Goal: Information Seeking & Learning: Learn about a topic

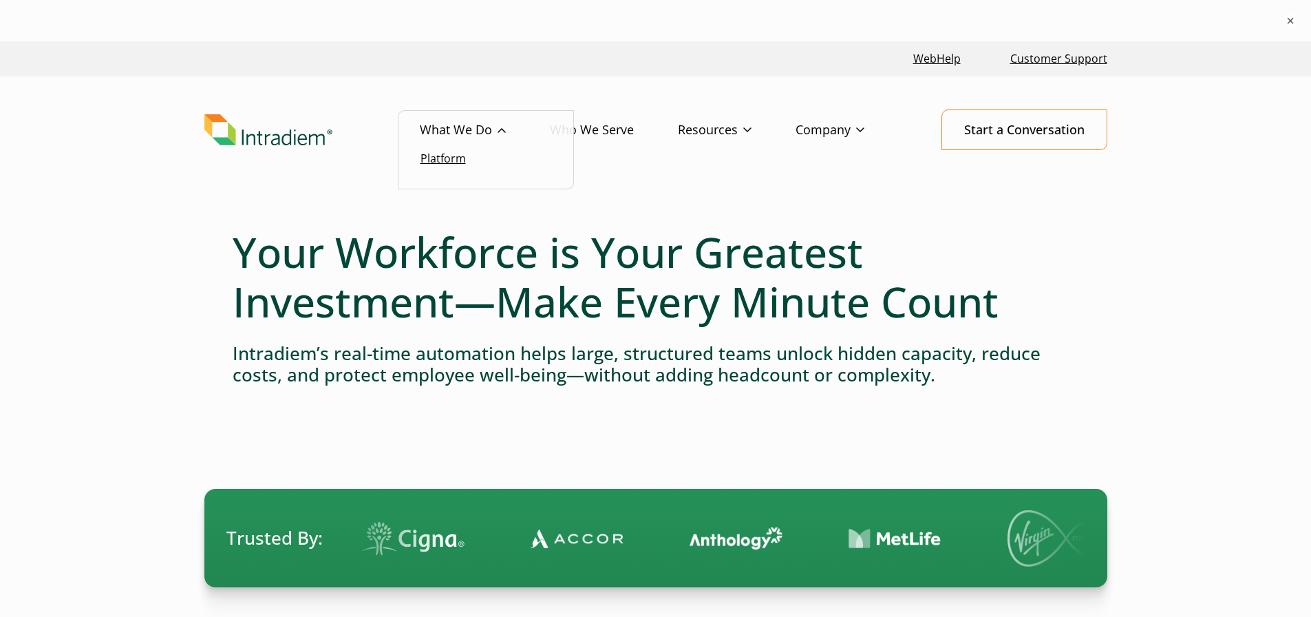
click at [457, 156] on link "Platform" at bounding box center [443, 158] width 45 height 15
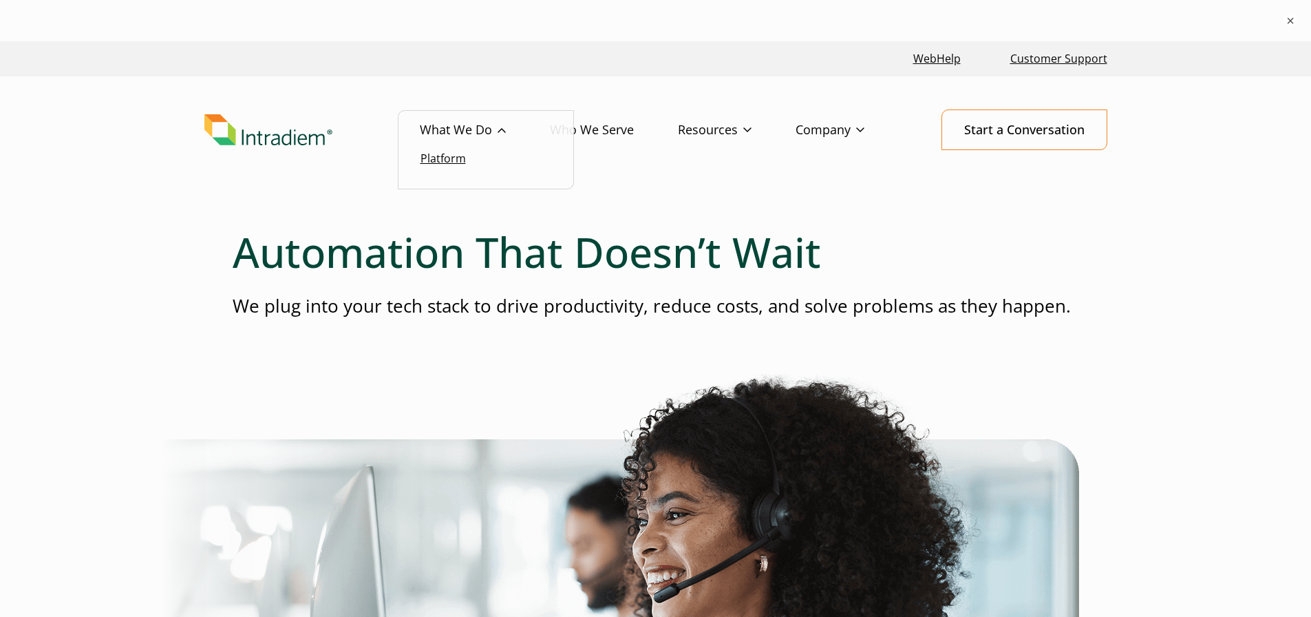
click at [448, 158] on link "Platform" at bounding box center [443, 158] width 45 height 15
click at [450, 159] on link "Platform" at bounding box center [443, 158] width 45 height 15
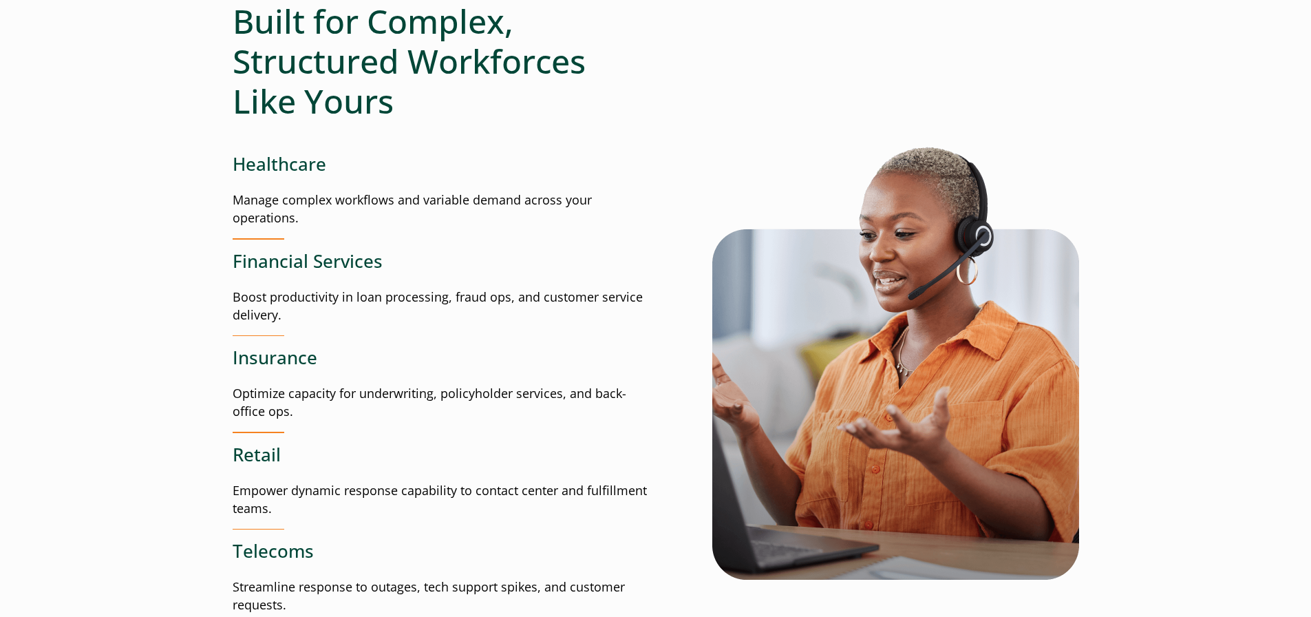
scroll to position [2272, 0]
